Goal: Information Seeking & Learning: Check status

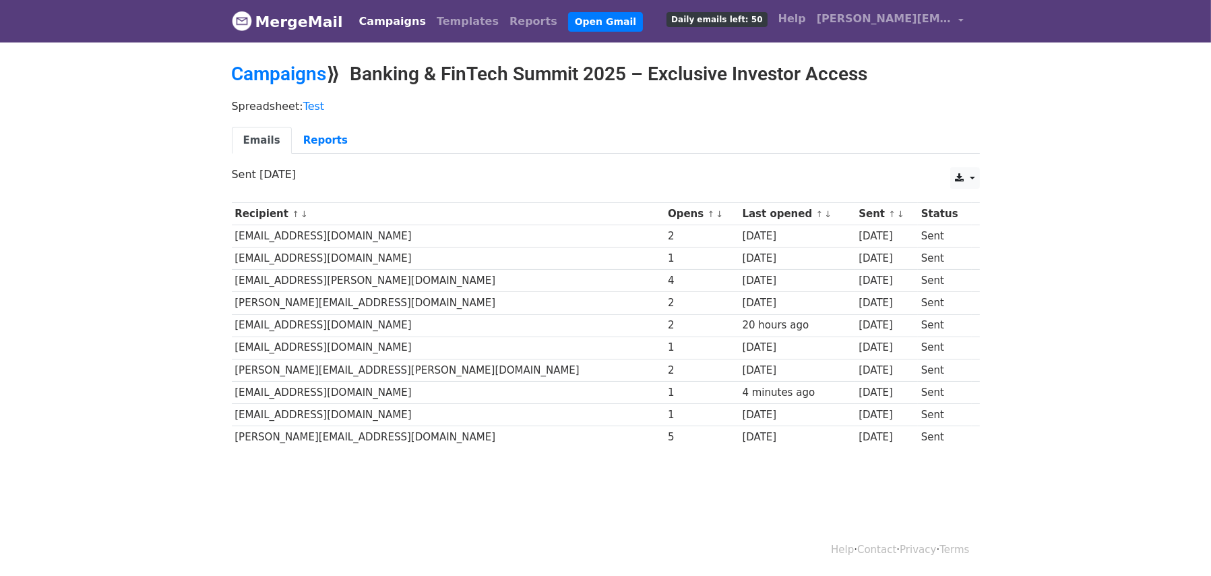
click at [665, 216] on th "Opens ↑ ↓" at bounding box center [702, 214] width 74 height 22
click at [708, 212] on small "↑ ↓" at bounding box center [715, 214] width 14 height 10
click at [708, 212] on link "↑" at bounding box center [711, 214] width 7 height 10
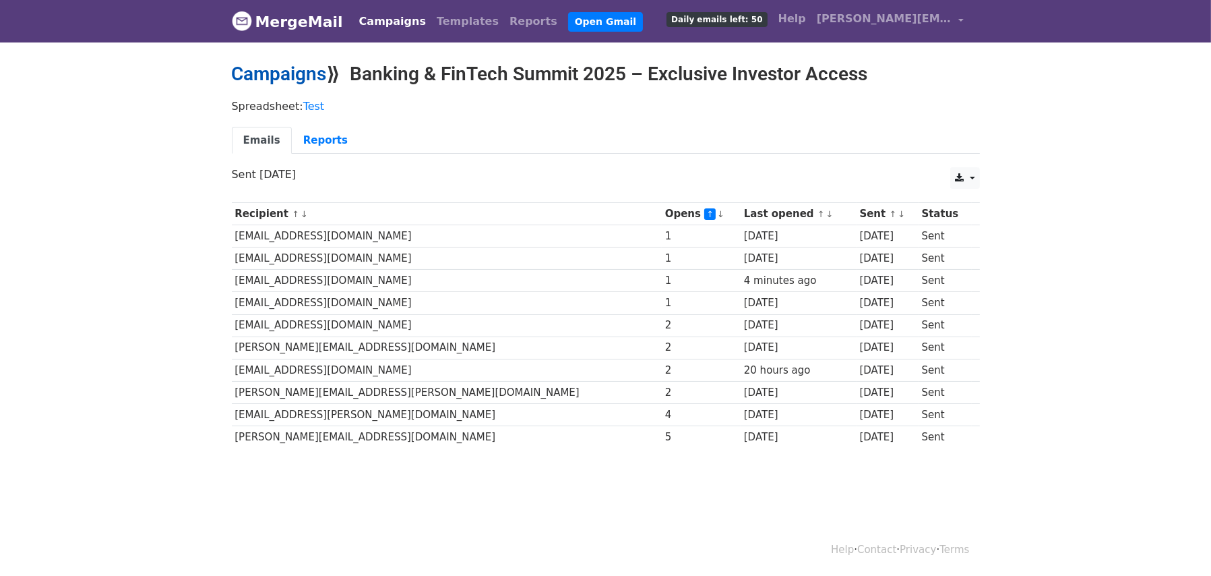
click at [305, 71] on link "Campaigns" at bounding box center [279, 74] width 95 height 22
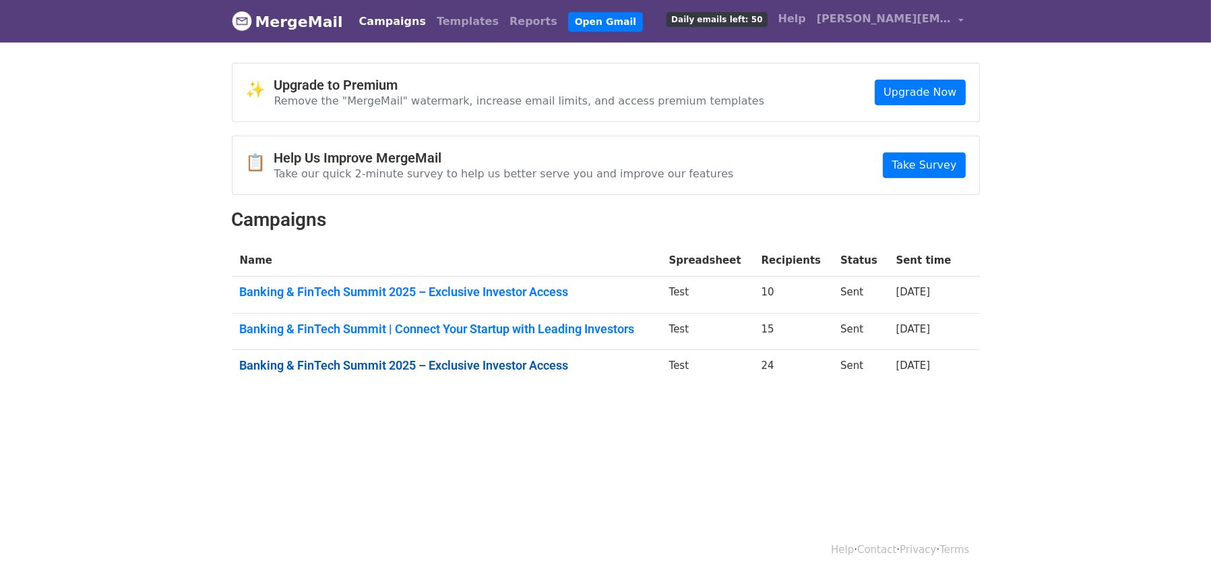
click at [418, 362] on link "Banking & FinTech Summit 2025 – Exclusive Investor Access" at bounding box center [446, 365] width 413 height 15
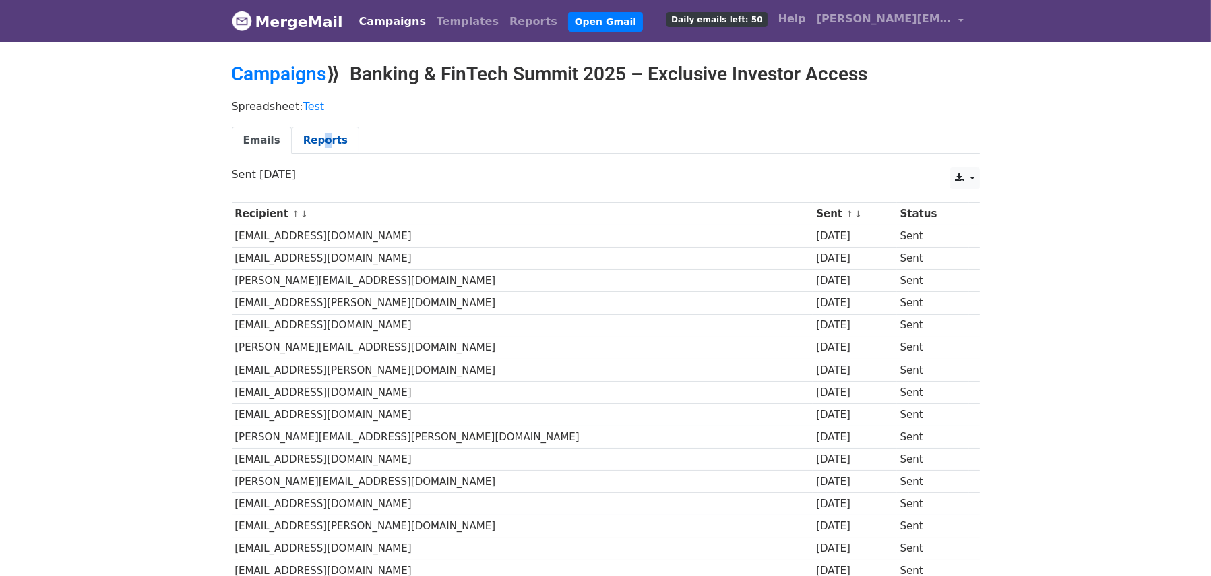
click at [314, 129] on div "Spreadsheet: Test Emails Reports" at bounding box center [606, 129] width 768 height 75
click at [305, 113] on div at bounding box center [305, 113] width 0 height 0
click at [337, 132] on link "Reports" at bounding box center [325, 141] width 67 height 28
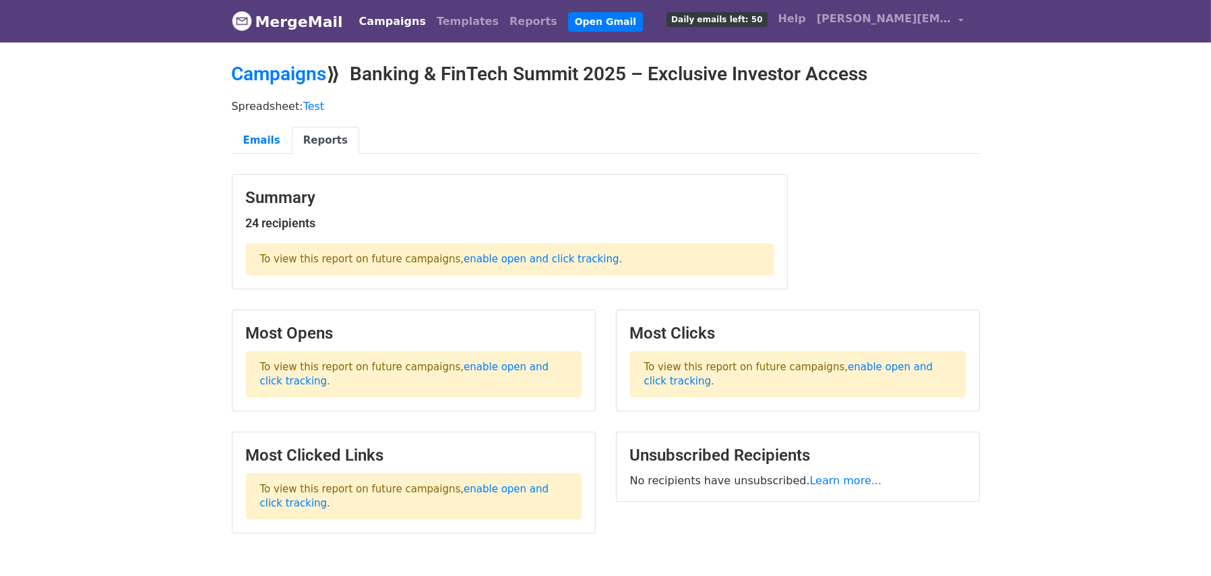
click at [337, 132] on link "Reports" at bounding box center [325, 141] width 67 height 28
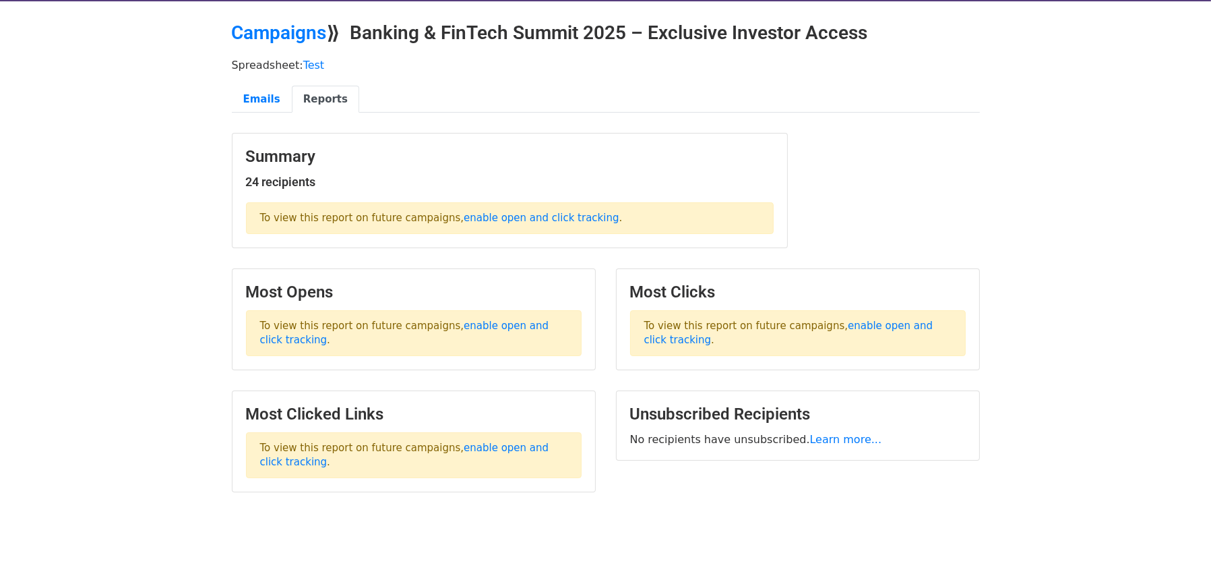
scroll to position [42, 0]
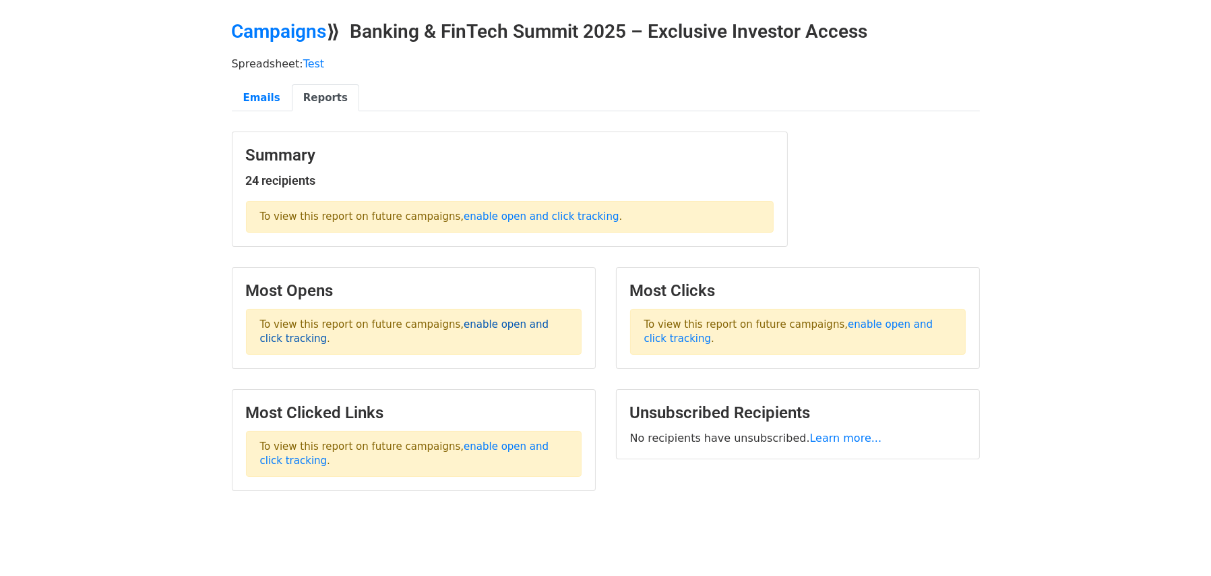
click at [287, 341] on link "enable open and click tracking" at bounding box center [404, 331] width 289 height 26
click at [276, 98] on link "Emails" at bounding box center [262, 98] width 60 height 28
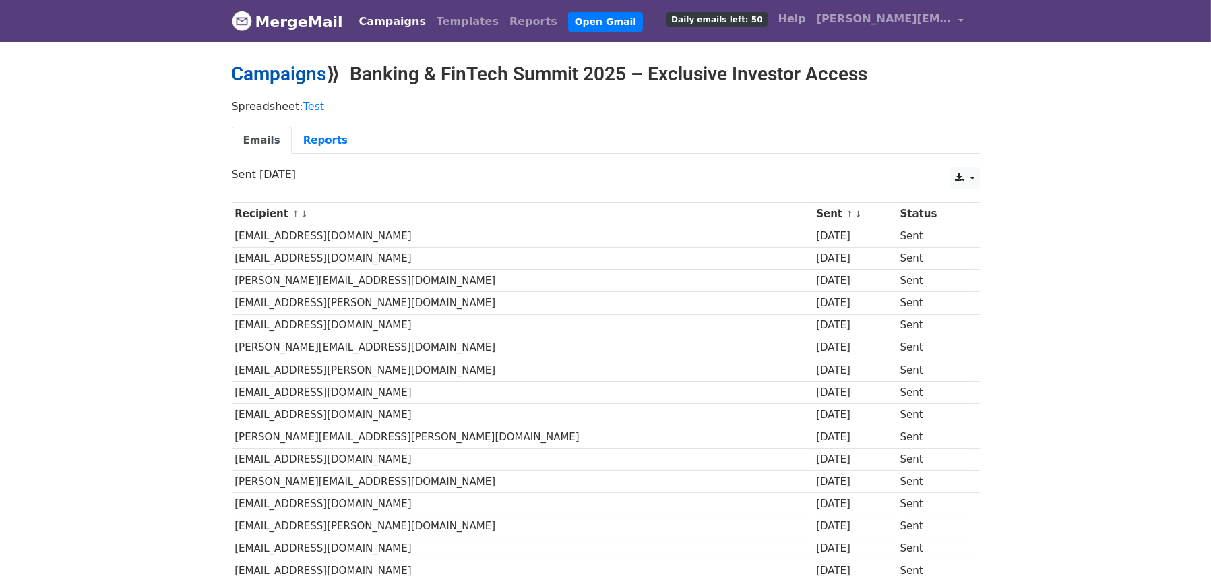
click at [280, 78] on link "Campaigns" at bounding box center [279, 74] width 95 height 22
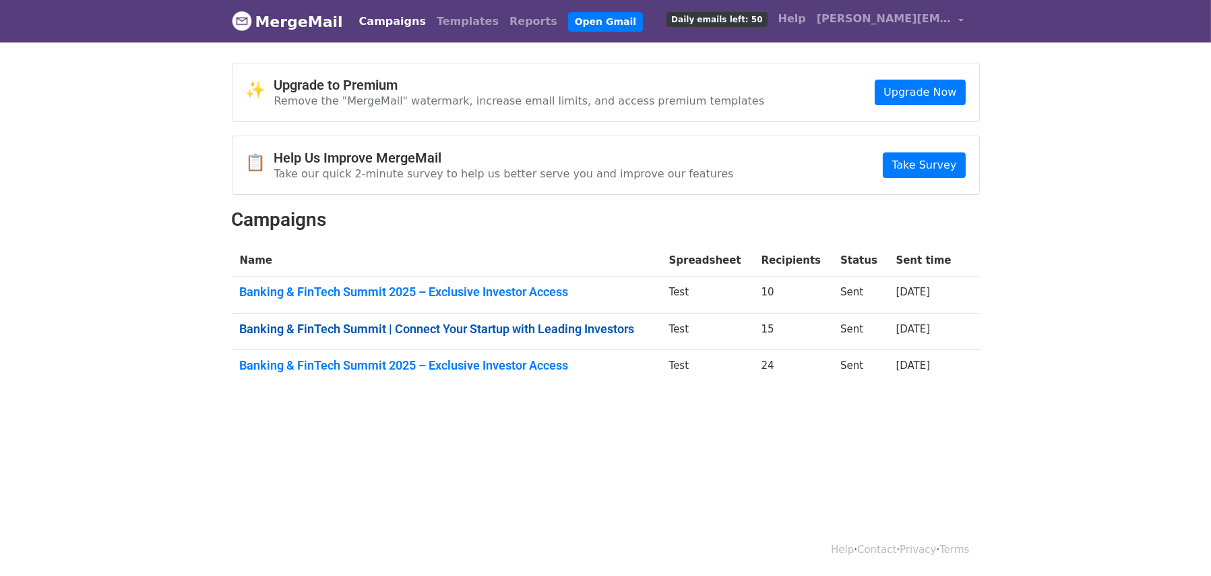
click at [438, 332] on link "Banking & FinTech Summit | Connect Your Startup with Leading Investors" at bounding box center [446, 329] width 413 height 15
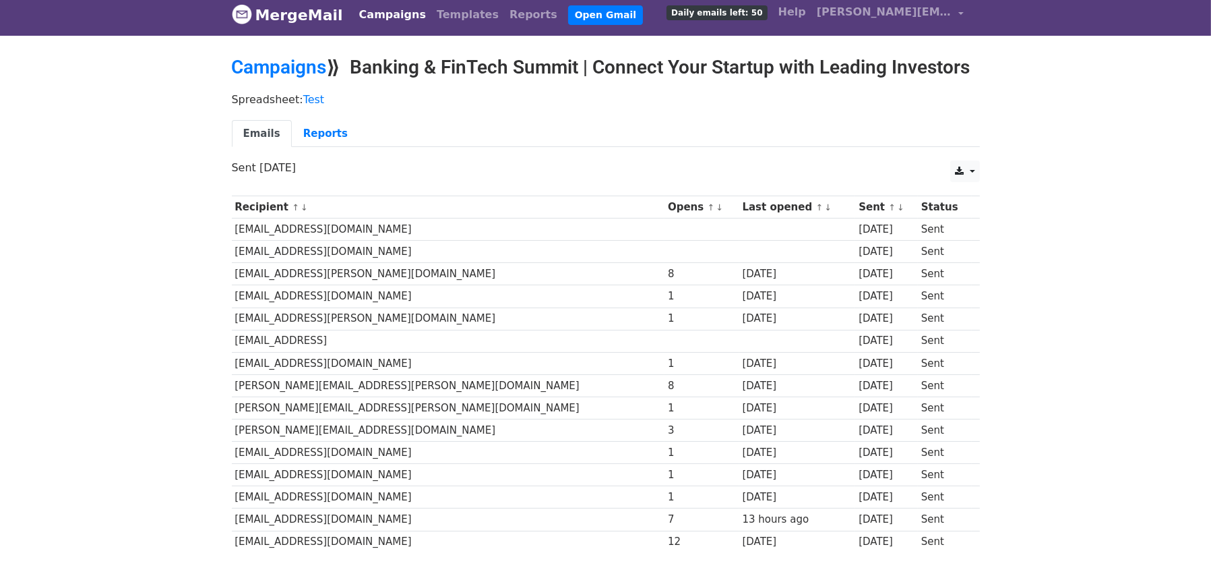
scroll to position [7, 0]
click at [708, 206] on link "↑" at bounding box center [711, 207] width 7 height 10
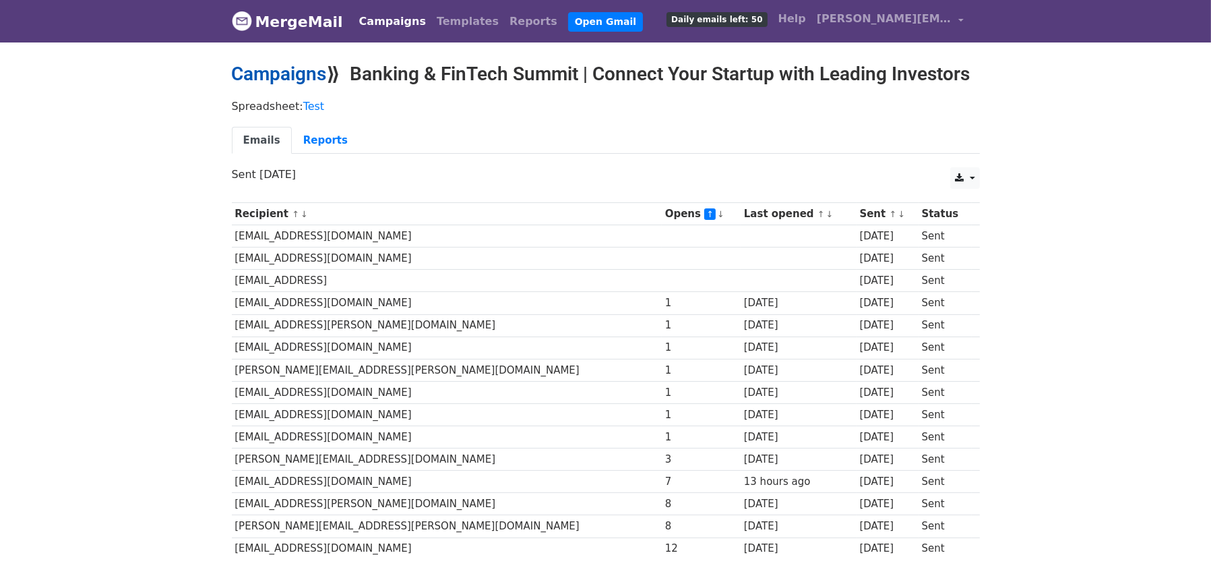
click at [295, 76] on link "Campaigns" at bounding box center [279, 74] width 95 height 22
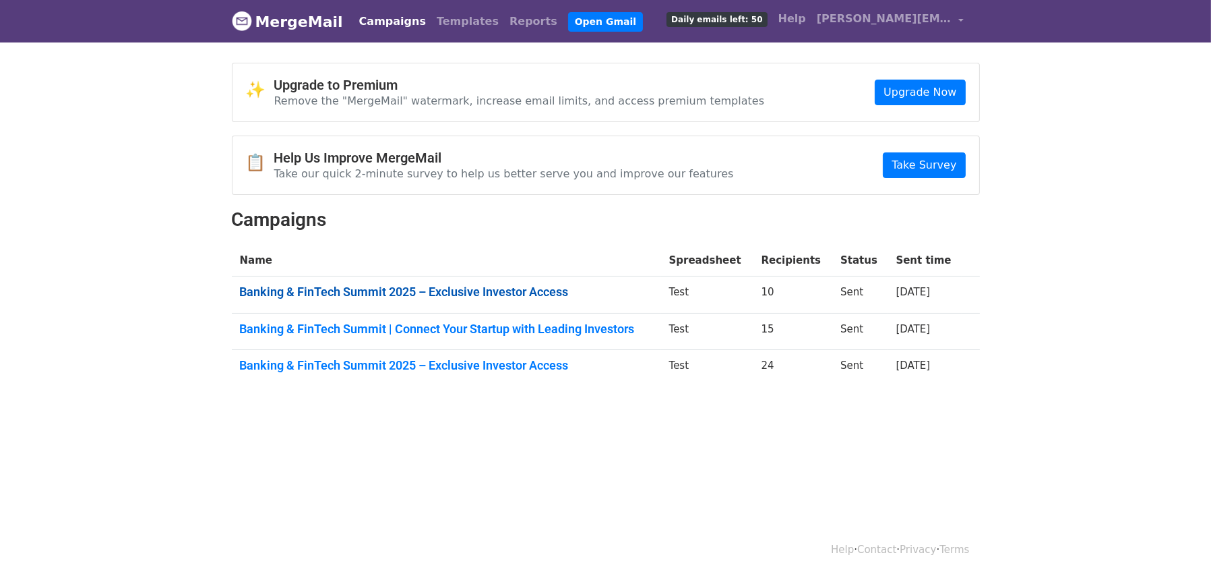
click at [400, 287] on link "Banking & FinTech Summit 2025 – Exclusive Investor Access" at bounding box center [446, 291] width 413 height 15
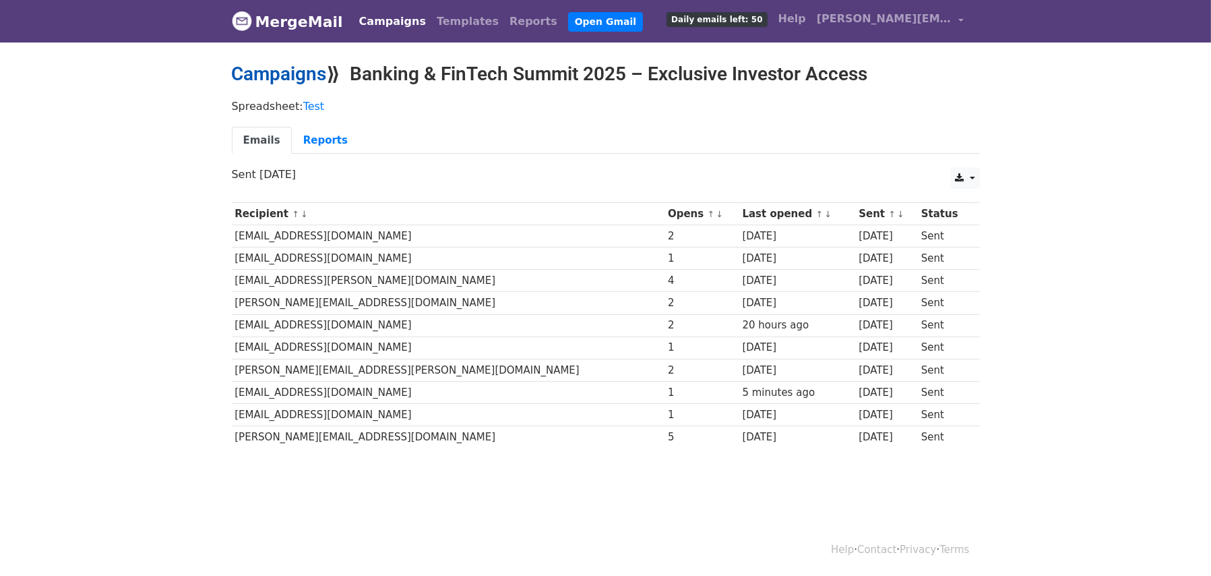
click at [306, 74] on link "Campaigns" at bounding box center [279, 74] width 95 height 22
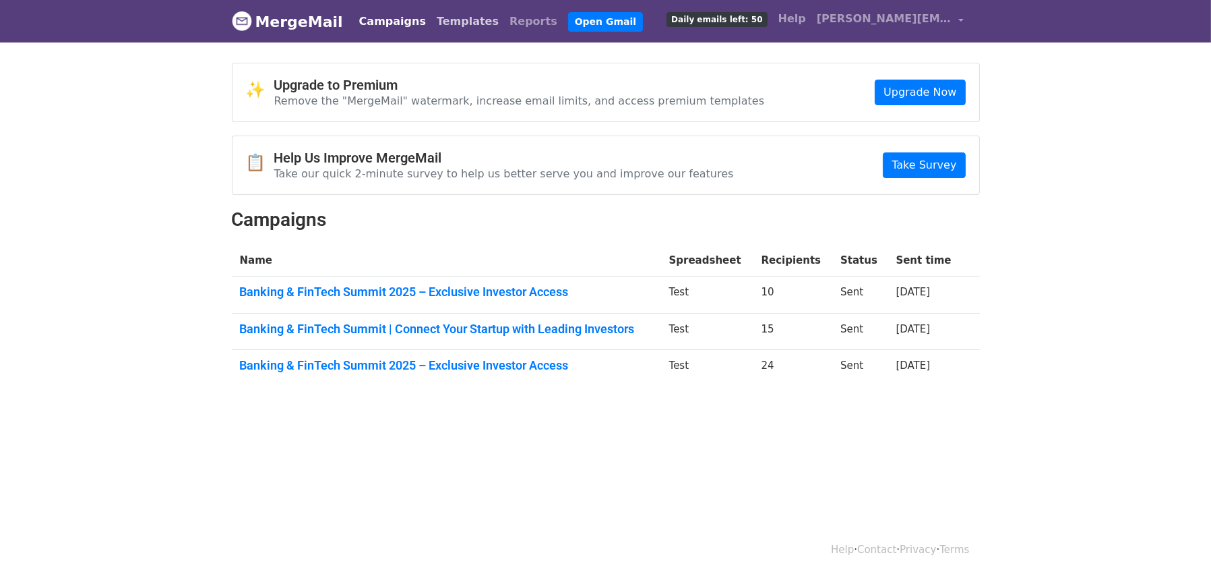
click at [444, 21] on link "Templates" at bounding box center [467, 21] width 73 height 27
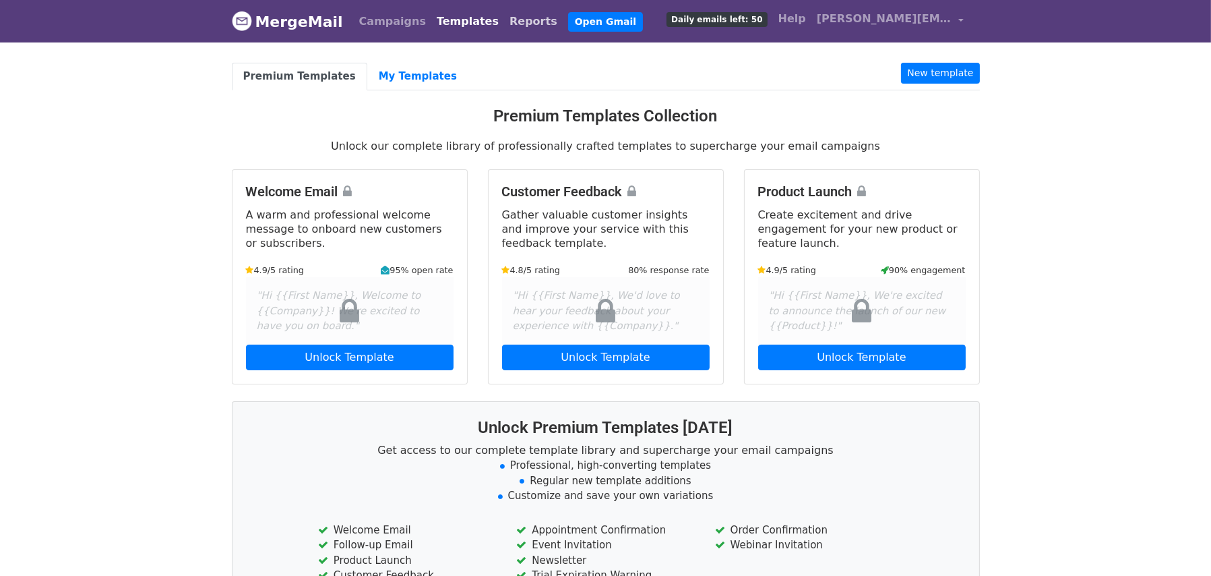
click at [504, 16] on link "Reports" at bounding box center [533, 21] width 59 height 27
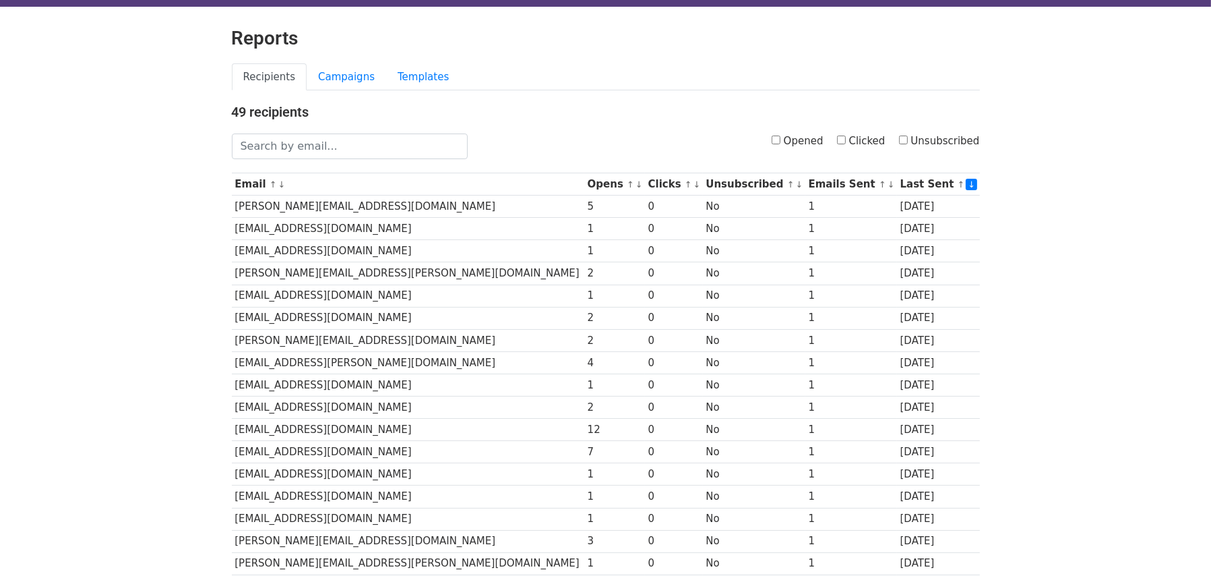
scroll to position [35, 0]
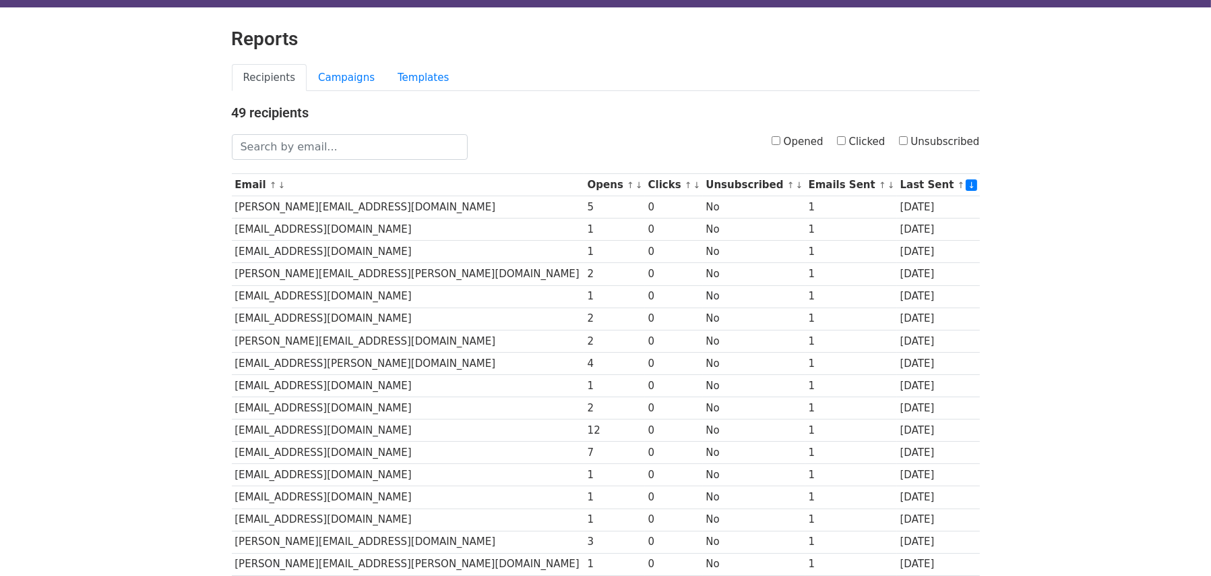
click at [781, 136] on input "Opened" at bounding box center [776, 140] width 9 height 9
checkbox input "true"
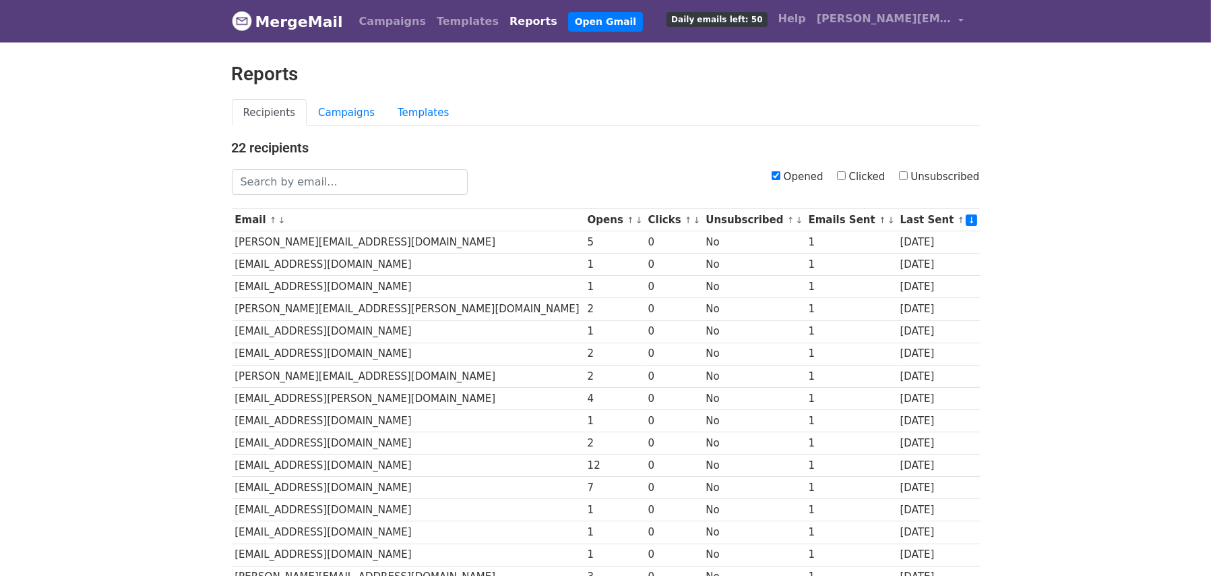
click at [791, 177] on label "Opened" at bounding box center [798, 177] width 52 height 16
click at [781, 177] on input "Opened" at bounding box center [776, 175] width 9 height 9
checkbox input "false"
click at [846, 176] on input "Clicked" at bounding box center [841, 175] width 9 height 9
checkbox input "true"
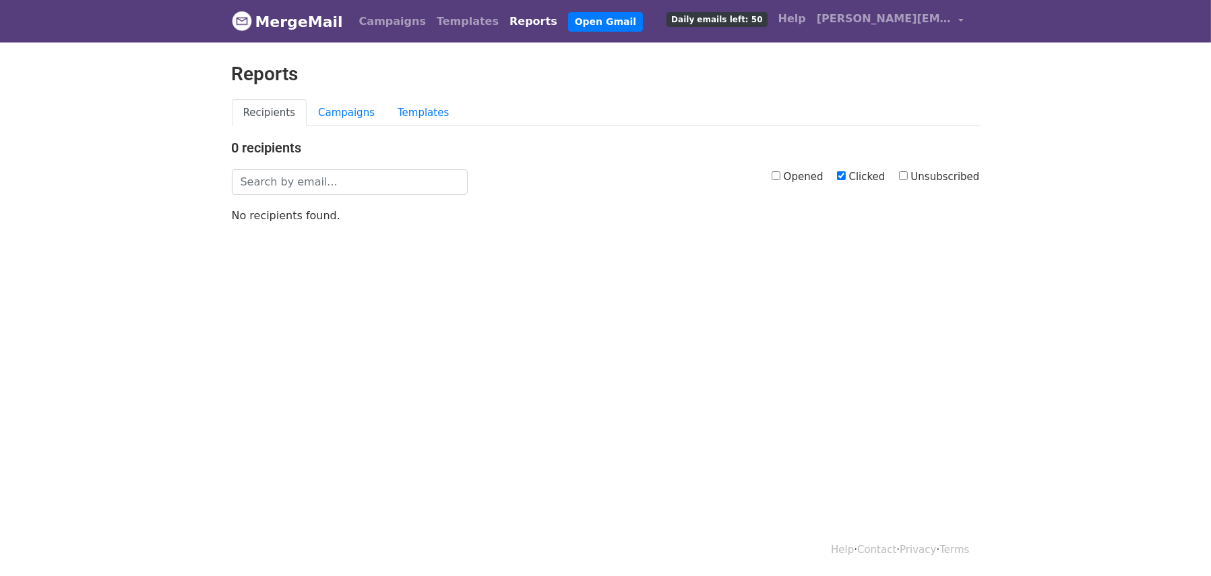
click at [846, 176] on input "Clicked" at bounding box center [841, 175] width 9 height 9
checkbox input "false"
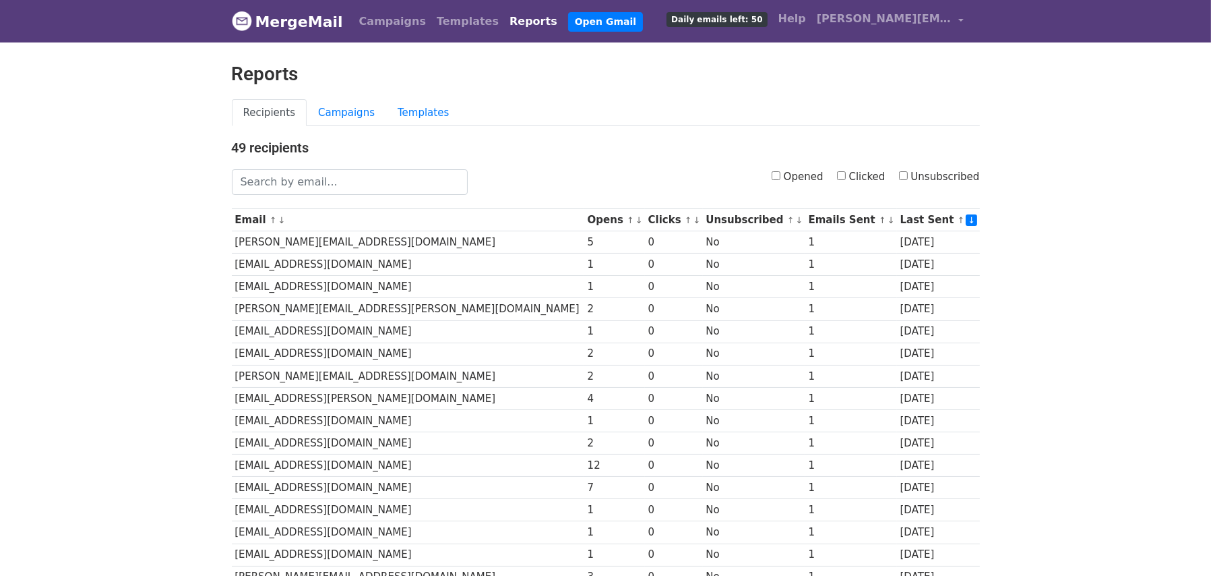
click at [908, 173] on input "Unsubscribed" at bounding box center [903, 175] width 9 height 9
checkbox input "true"
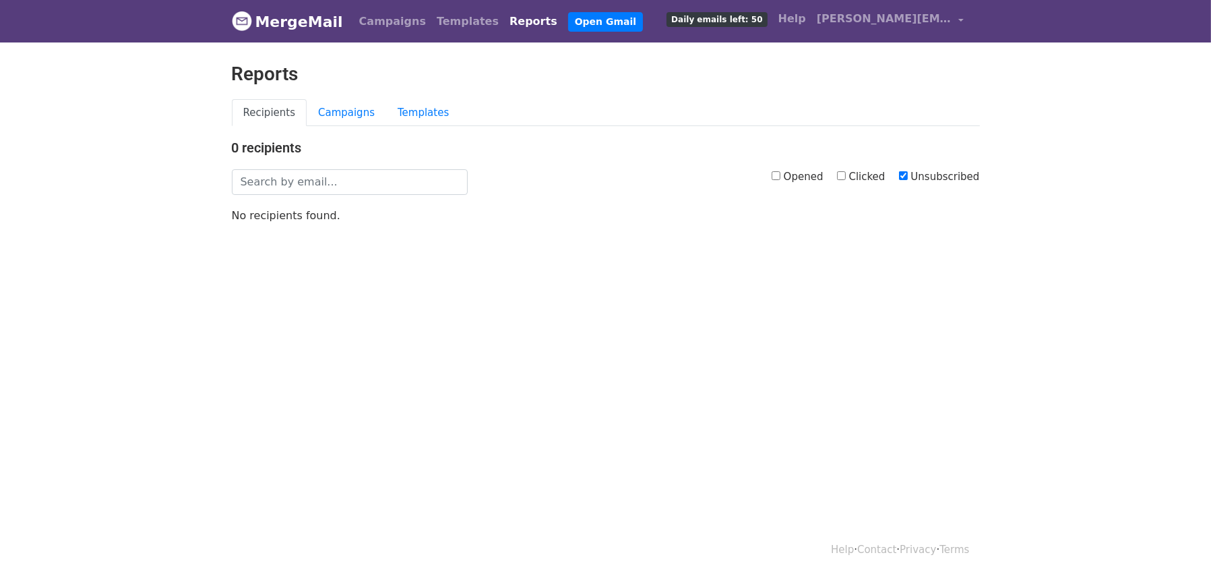
click at [908, 173] on input "Unsubscribed" at bounding box center [903, 175] width 9 height 9
checkbox input "false"
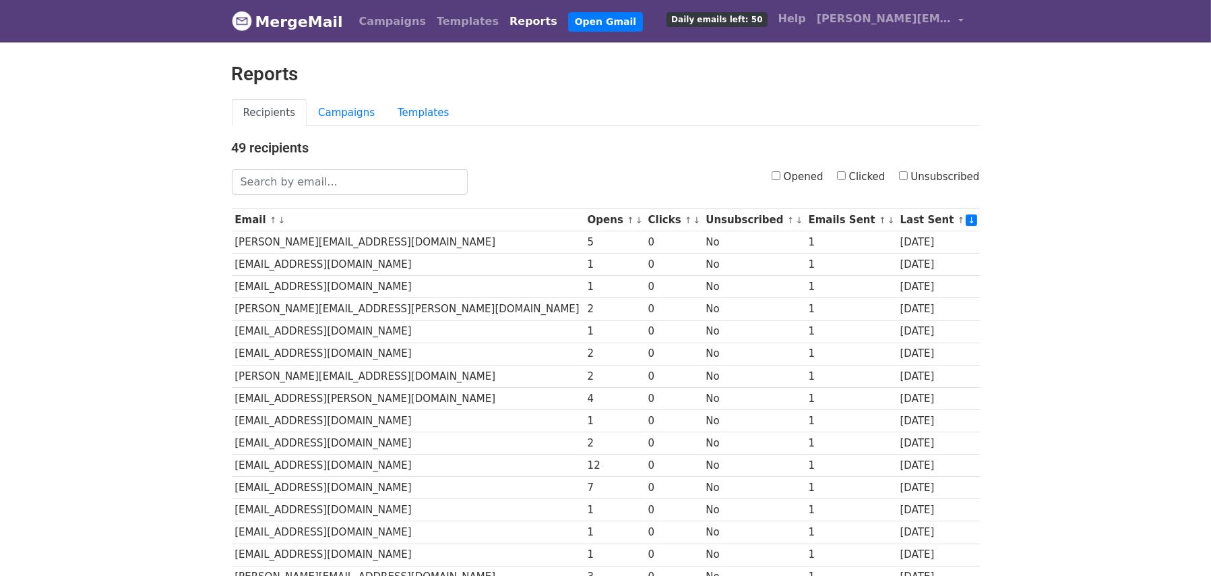
click at [781, 175] on input "Opened" at bounding box center [776, 175] width 9 height 9
checkbox input "true"
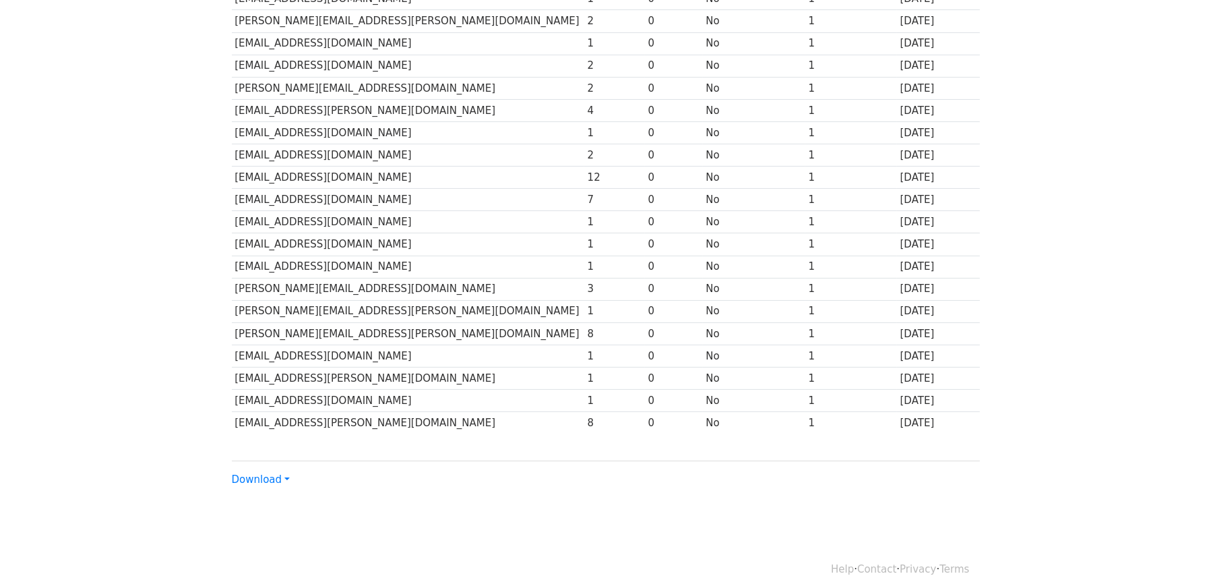
scroll to position [307, 0]
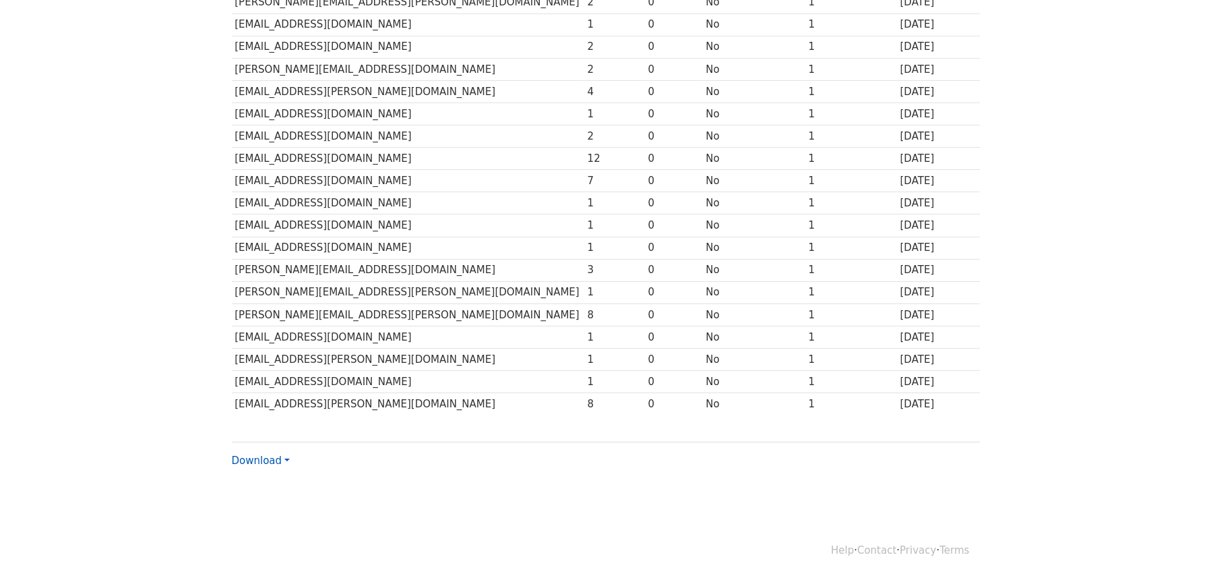
click at [258, 460] on link "Download" at bounding box center [261, 460] width 58 height 12
click at [472, 463] on div "Download CSV Excel" at bounding box center [606, 454] width 748 height 27
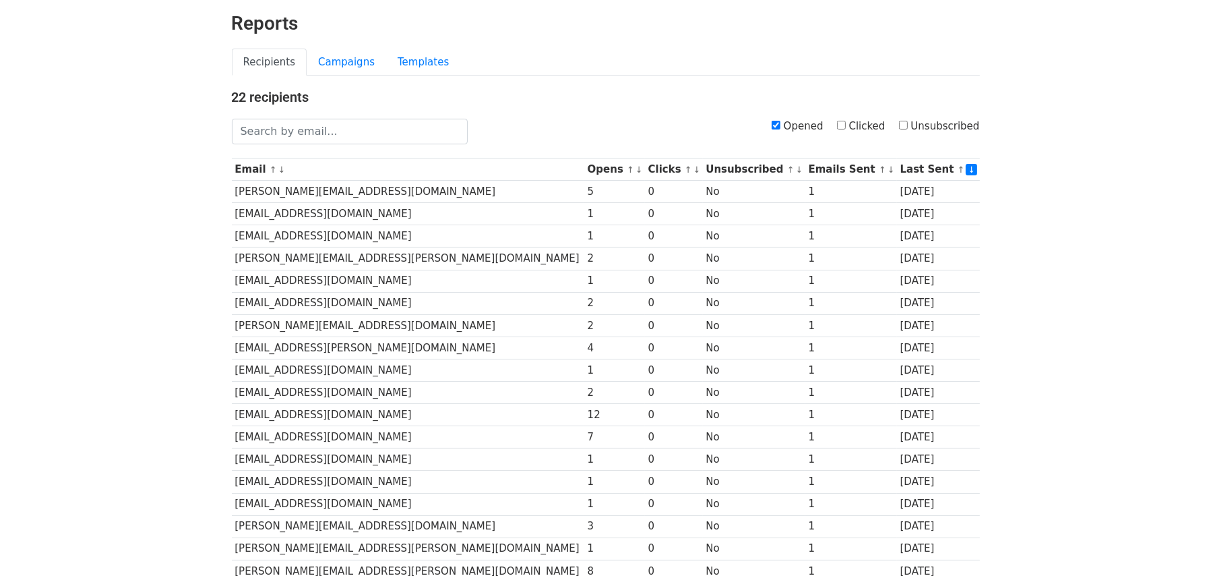
scroll to position [53, 0]
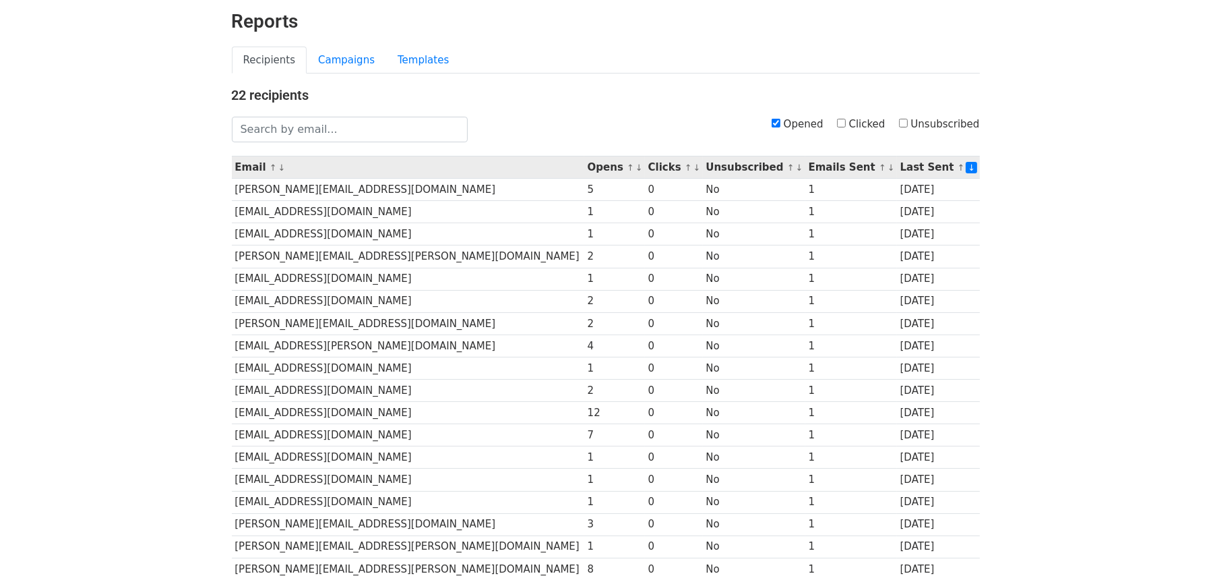
click at [627, 166] on link "↑" at bounding box center [630, 167] width 7 height 10
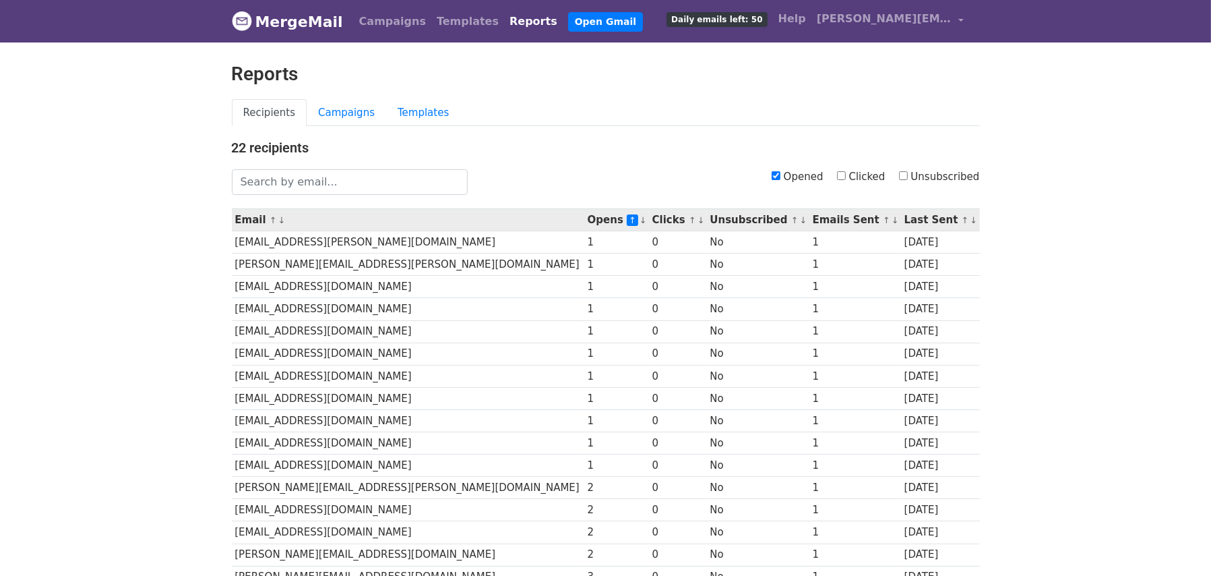
click at [640, 222] on link "↓" at bounding box center [643, 220] width 7 height 10
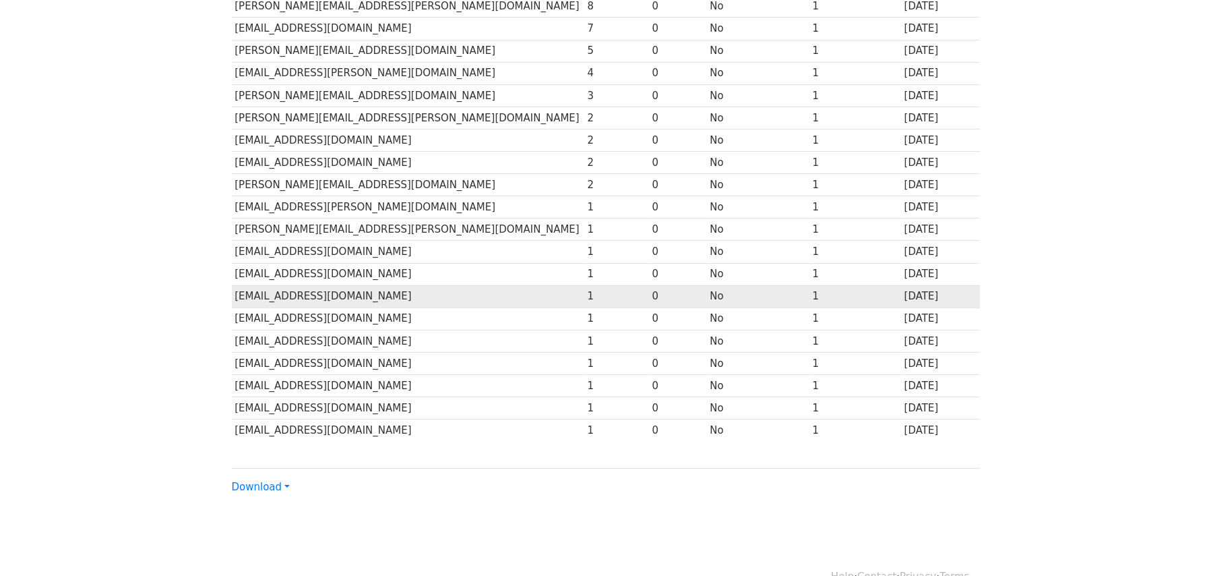
scroll to position [307, 0]
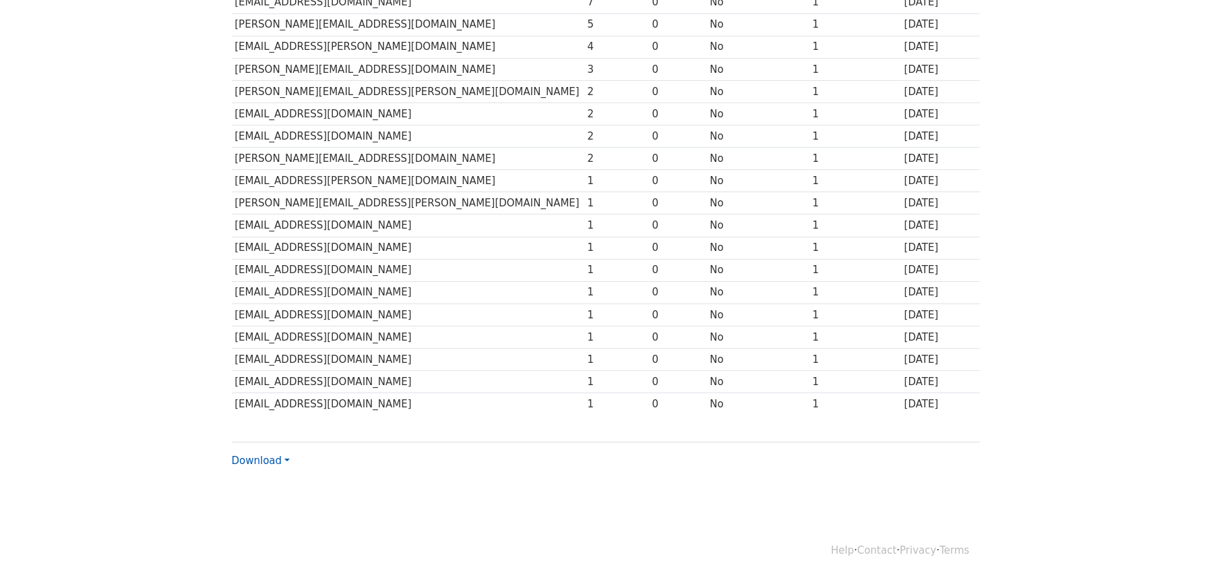
click at [266, 454] on link "Download" at bounding box center [261, 460] width 58 height 12
click at [381, 508] on body "MergeMail Campaigns Templates Reports Open Gmail Daily emails left: 50 Help [PE…" at bounding box center [605, 107] width 1211 height 829
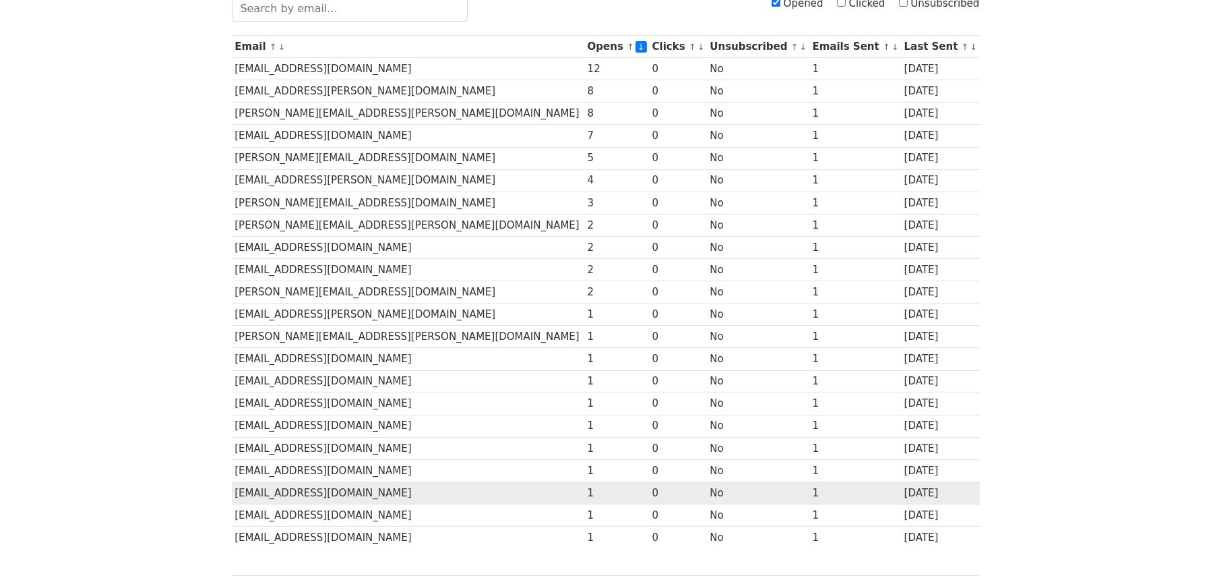
scroll to position [0, 0]
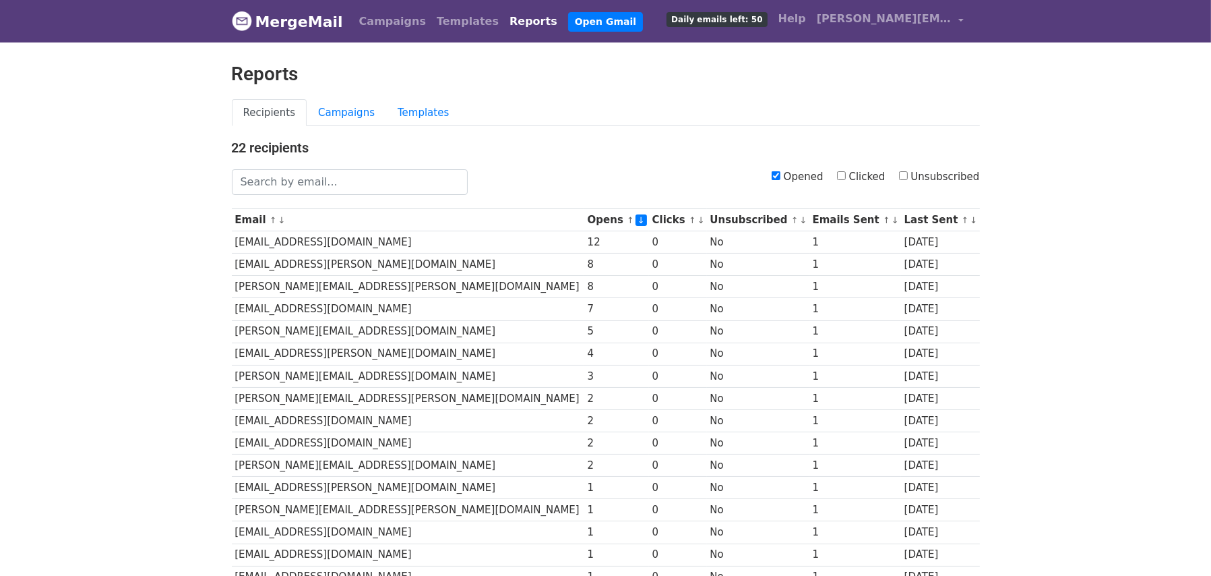
click at [291, 24] on link "MergeMail" at bounding box center [287, 21] width 111 height 28
